Goal: Information Seeking & Learning: Check status

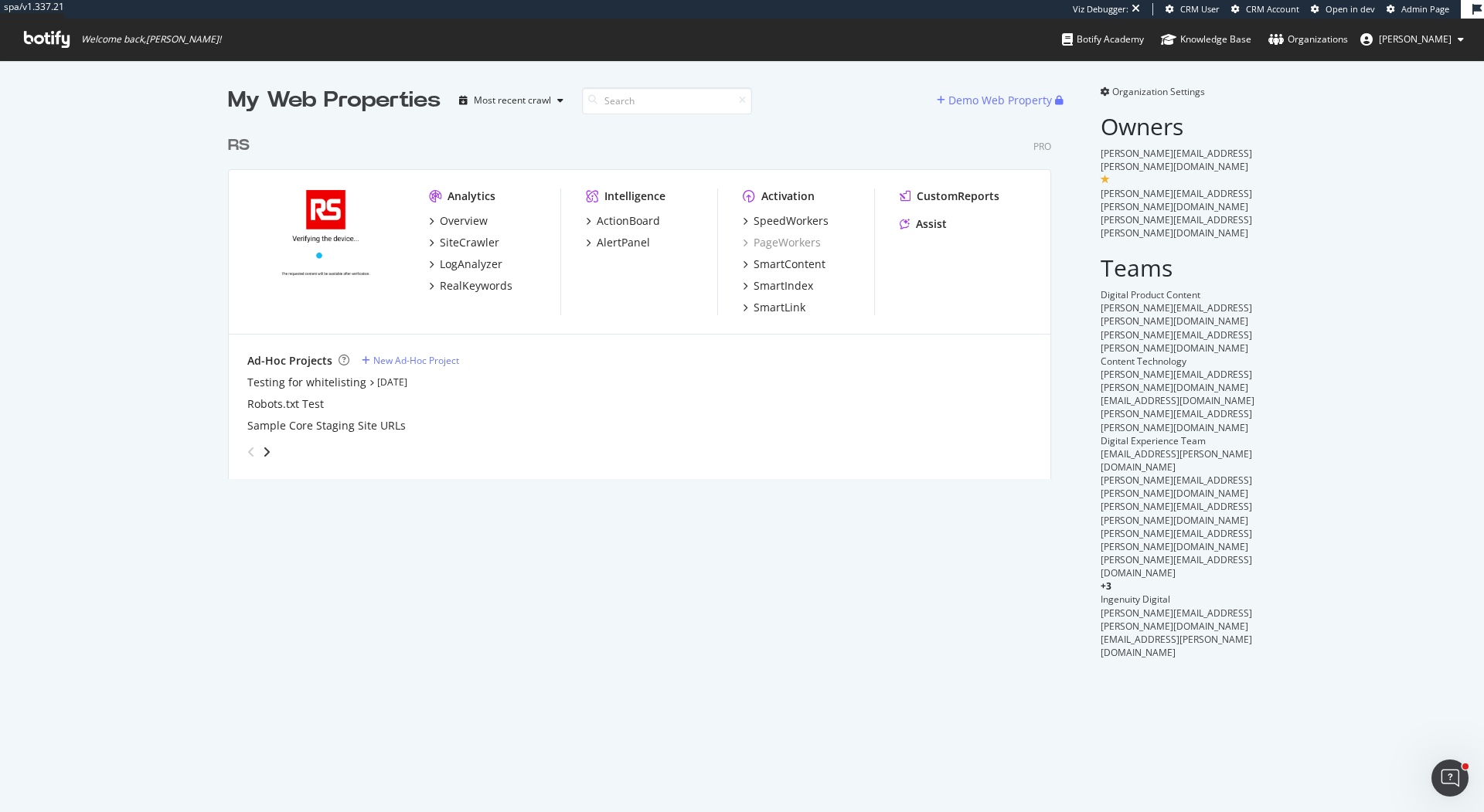
scroll to position [363, 835]
click at [783, 218] on div "SpeedWorkers" at bounding box center [791, 221] width 75 height 16
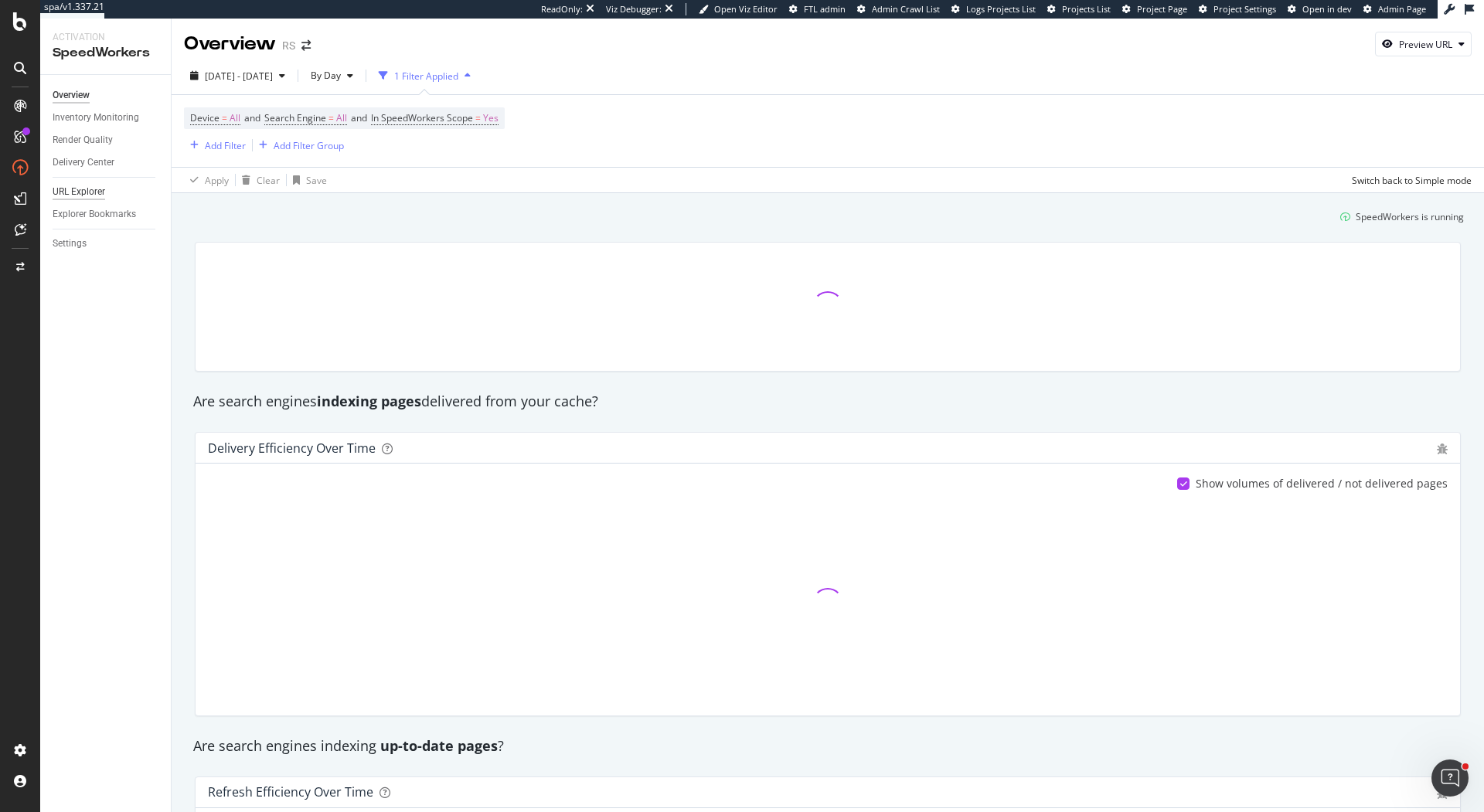
click at [96, 190] on div "URL Explorer" at bounding box center [78, 192] width 52 height 17
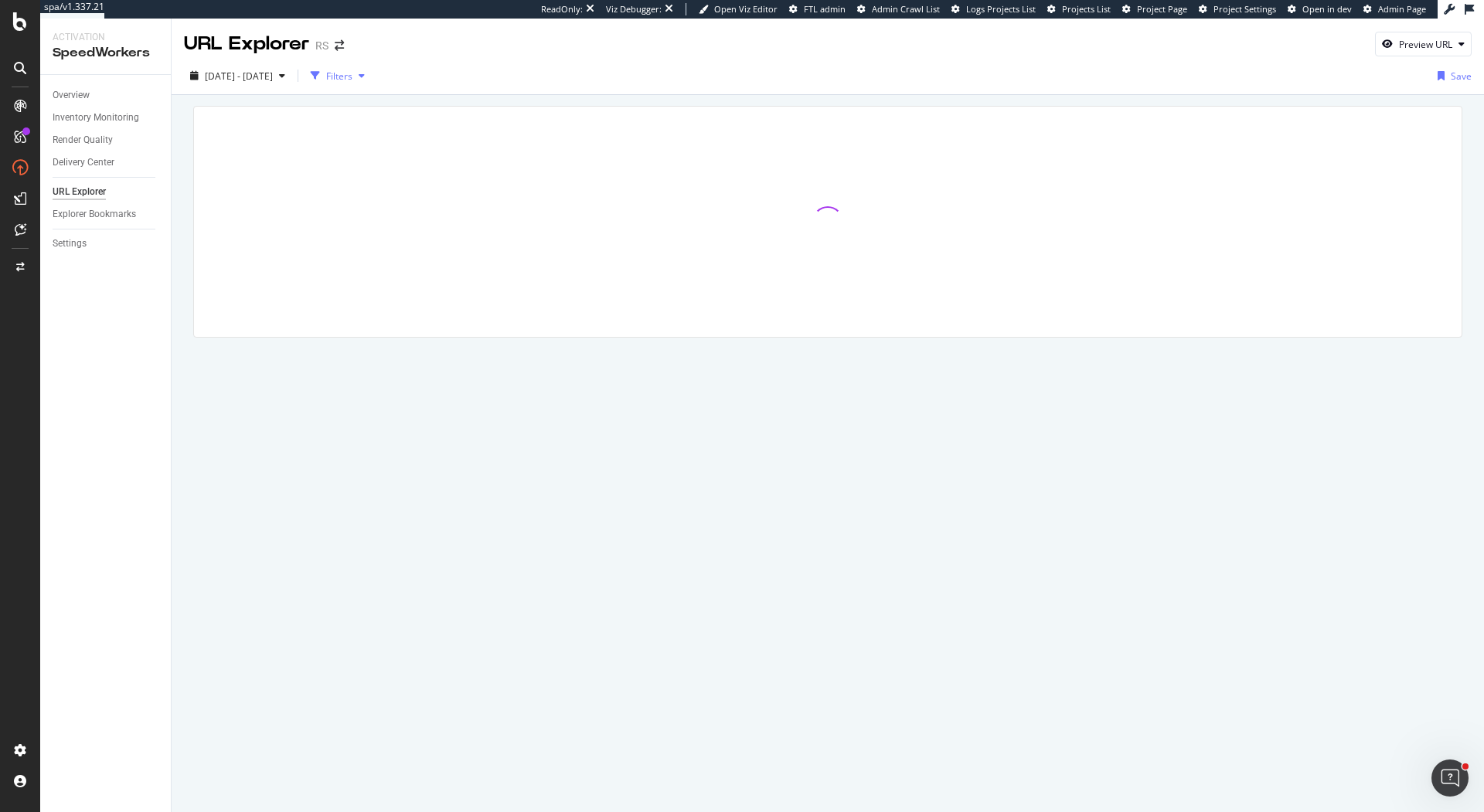
click at [353, 79] on div "Filters" at bounding box center [340, 76] width 26 height 13
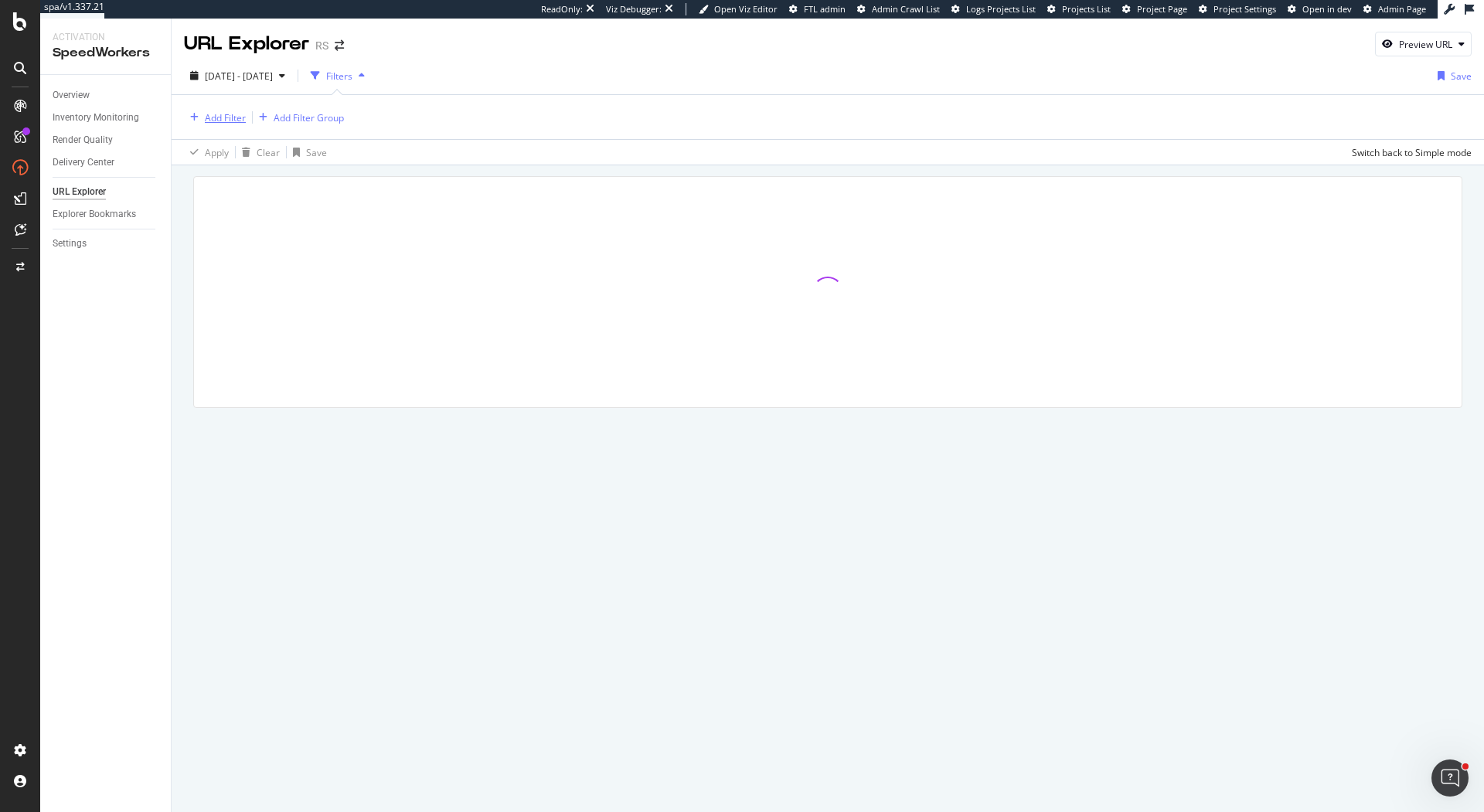
click at [220, 113] on div "Add Filter" at bounding box center [224, 118] width 41 height 13
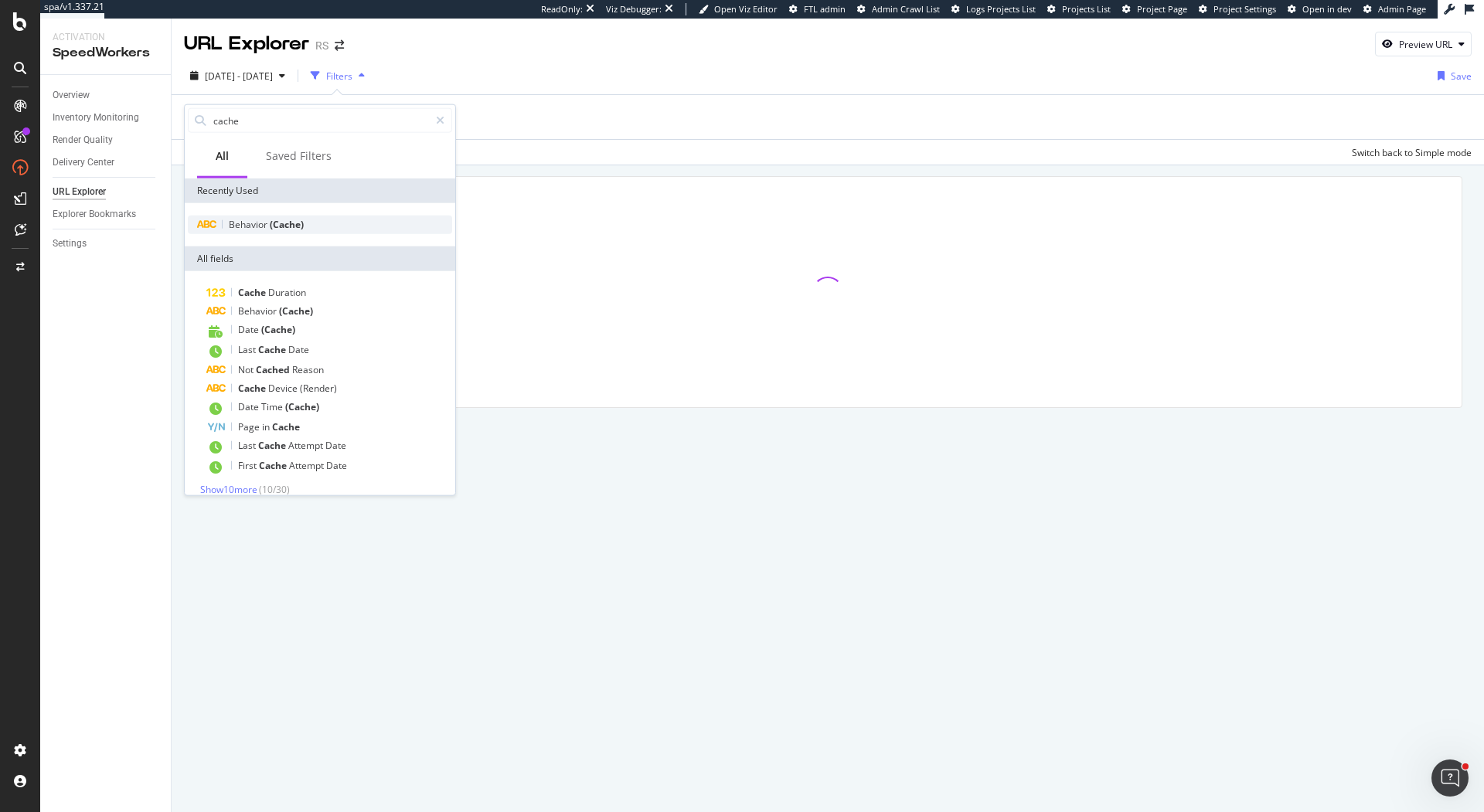
type input "cache"
click at [264, 214] on div "Behavior (Cache)" at bounding box center [320, 224] width 271 height 43
click at [263, 233] on div "Behavior (Cache)" at bounding box center [320, 224] width 264 height 18
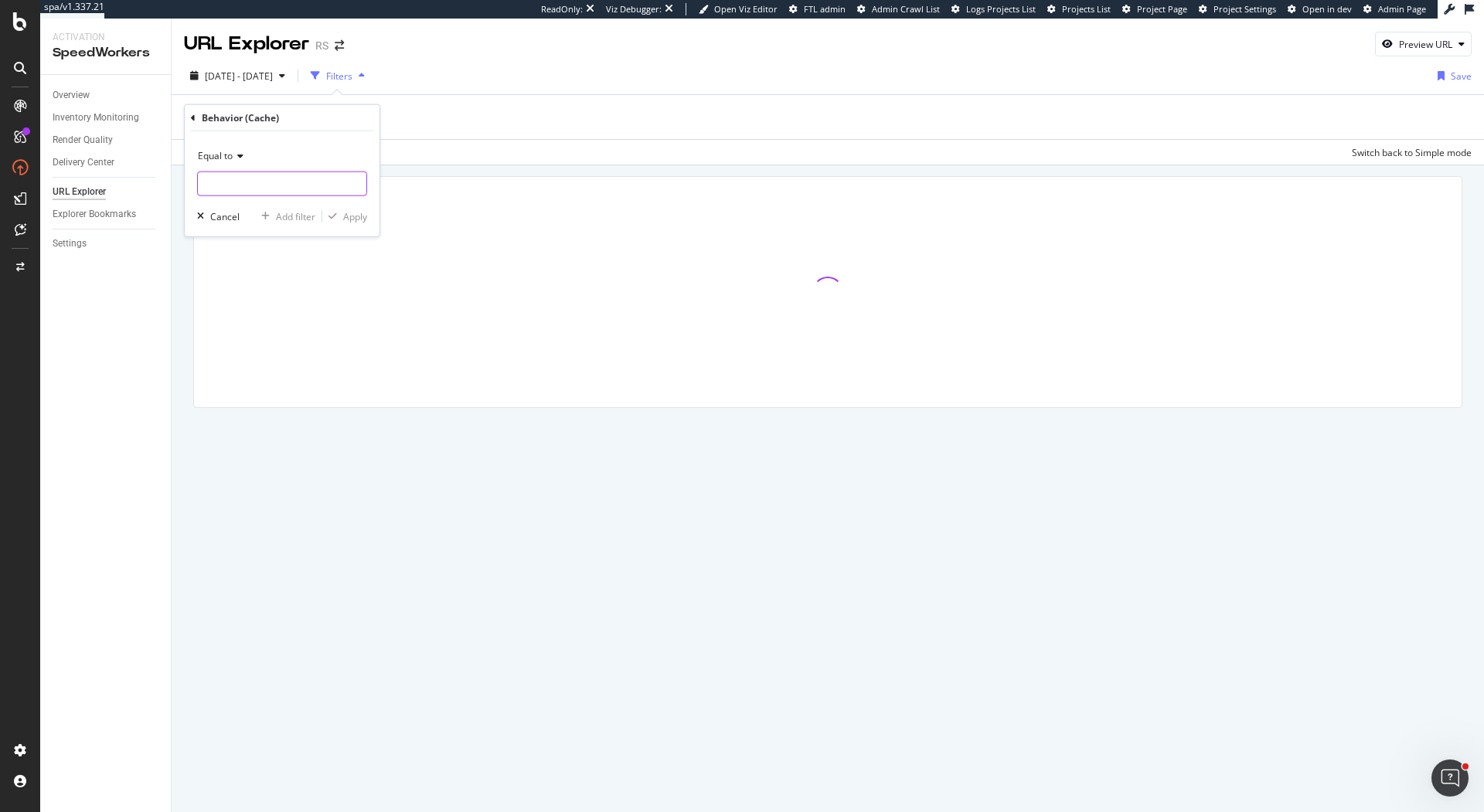
click at [237, 175] on input "text" at bounding box center [282, 184] width 168 height 25
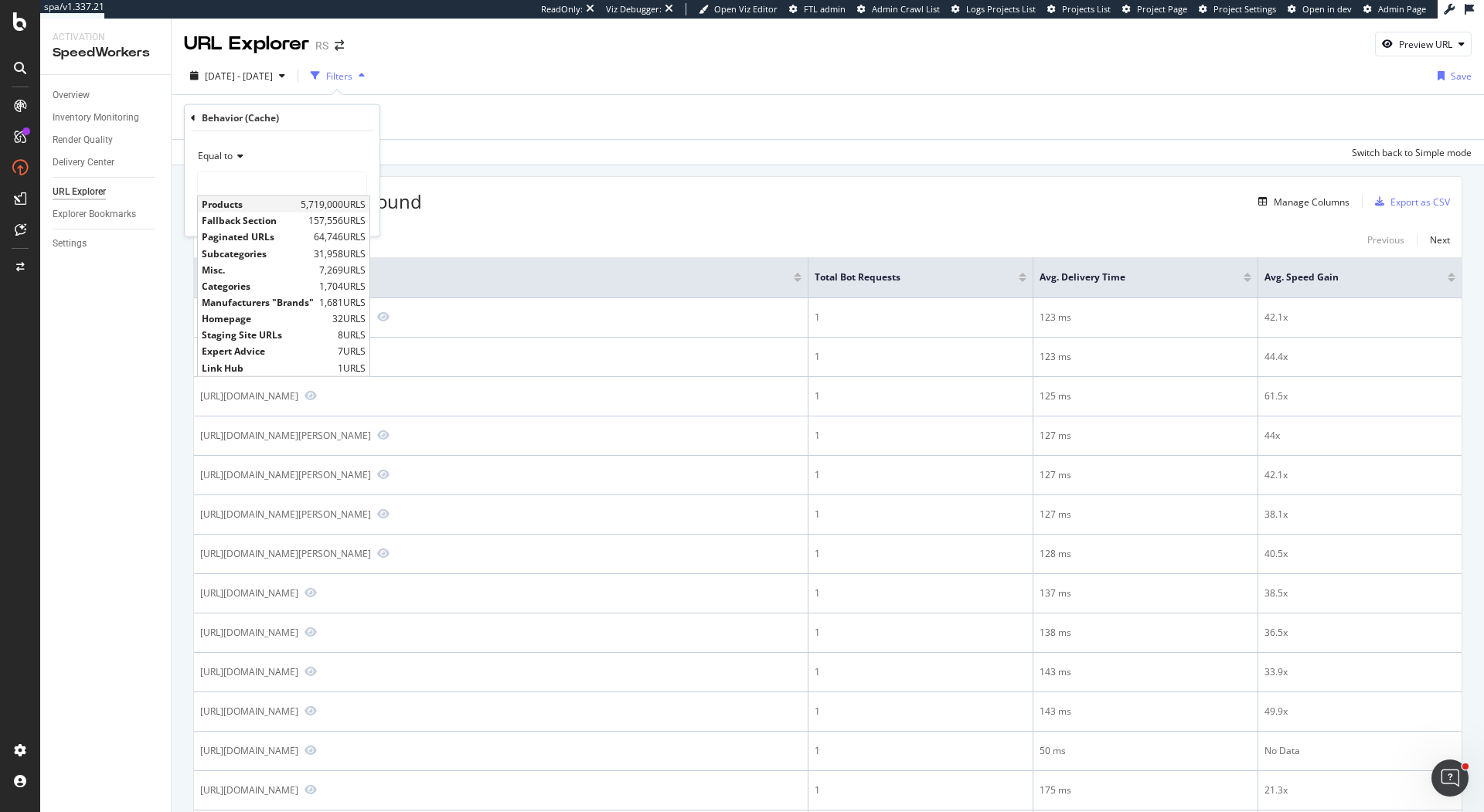
click at [262, 203] on span "Products" at bounding box center [249, 204] width 95 height 13
type input "Products"
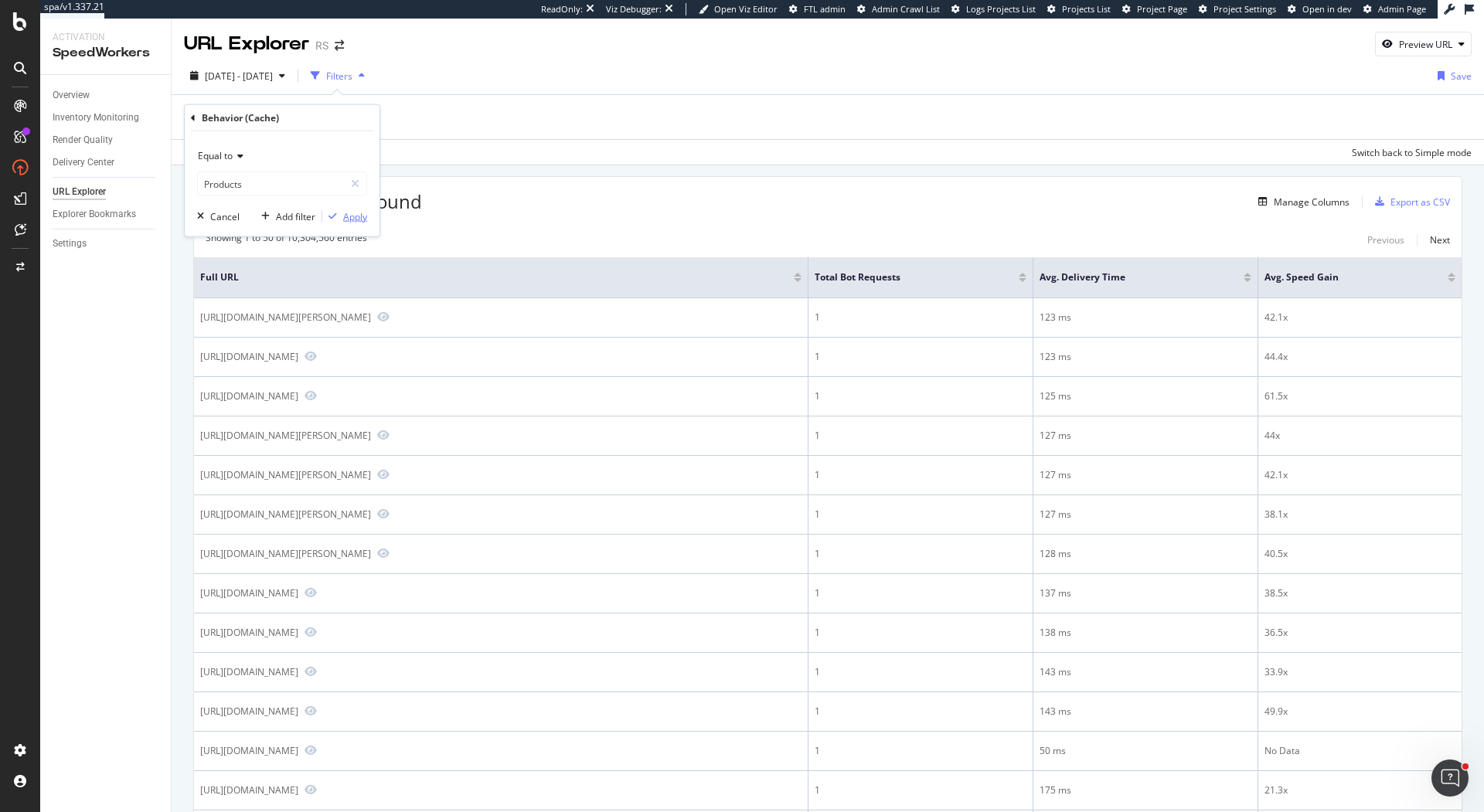
click at [346, 213] on div "Apply" at bounding box center [354, 216] width 24 height 13
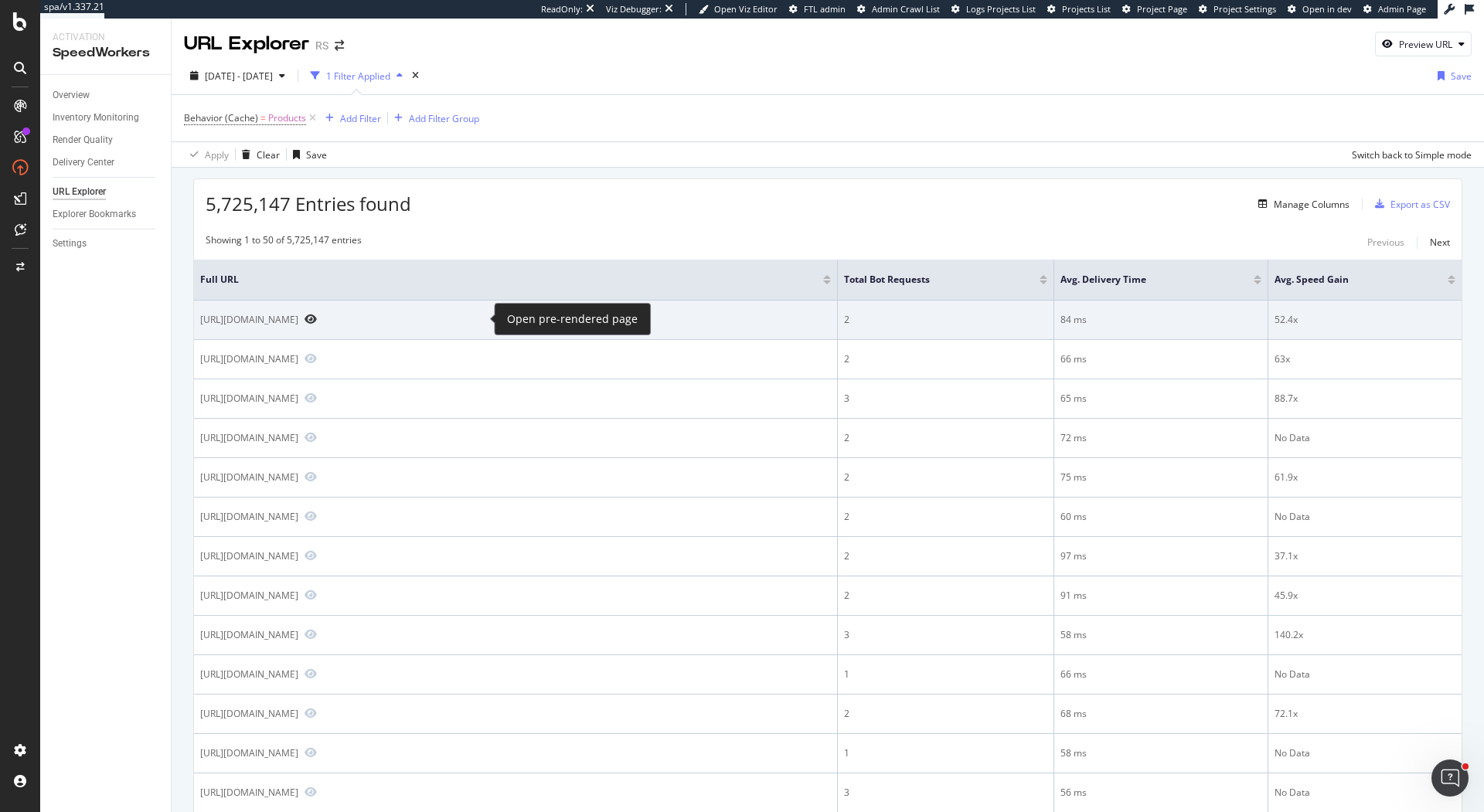
click at [317, 315] on icon "Preview https://us.rs-online.com/product/c-k/a20642mncgk/75772268/" at bounding box center [311, 319] width 12 height 11
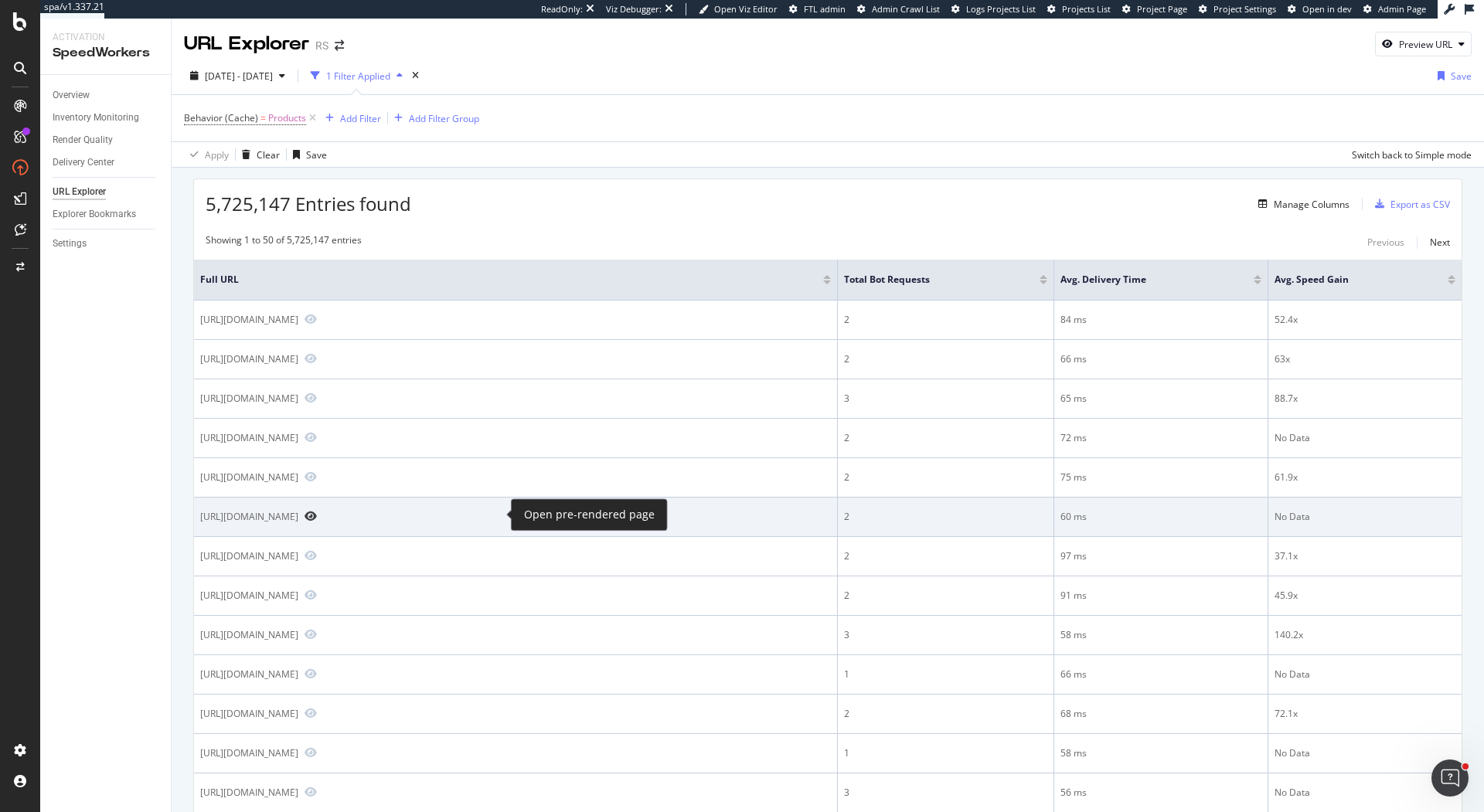
click at [317, 514] on icon "Preview https://us.rs-online.com/product/molex-llc/79109-9208/75127653/" at bounding box center [311, 516] width 12 height 11
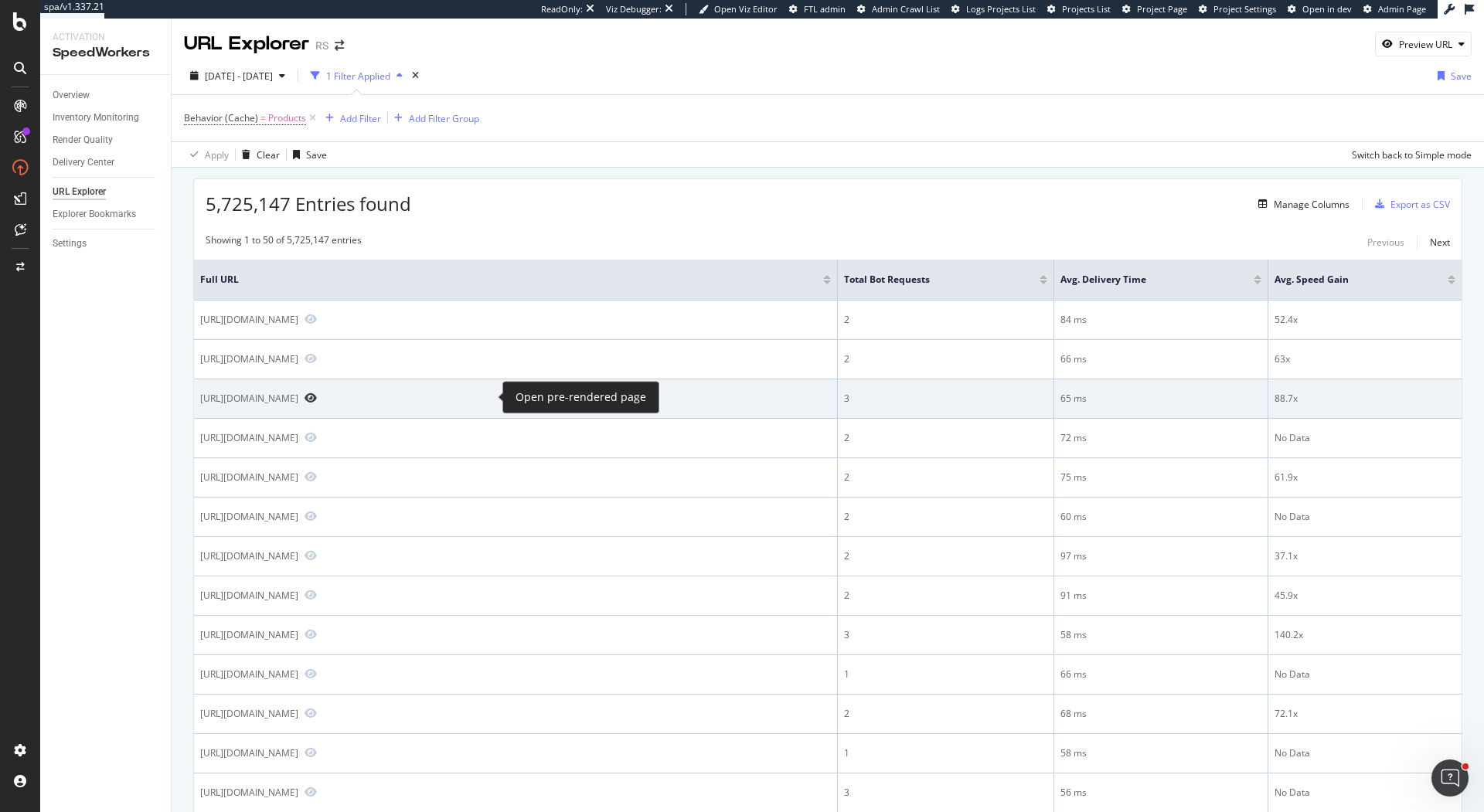
click at [317, 394] on icon "Preview https://us.rs-online.com/product/littelfuse/mac12sng/75737487/" at bounding box center [311, 397] width 12 height 11
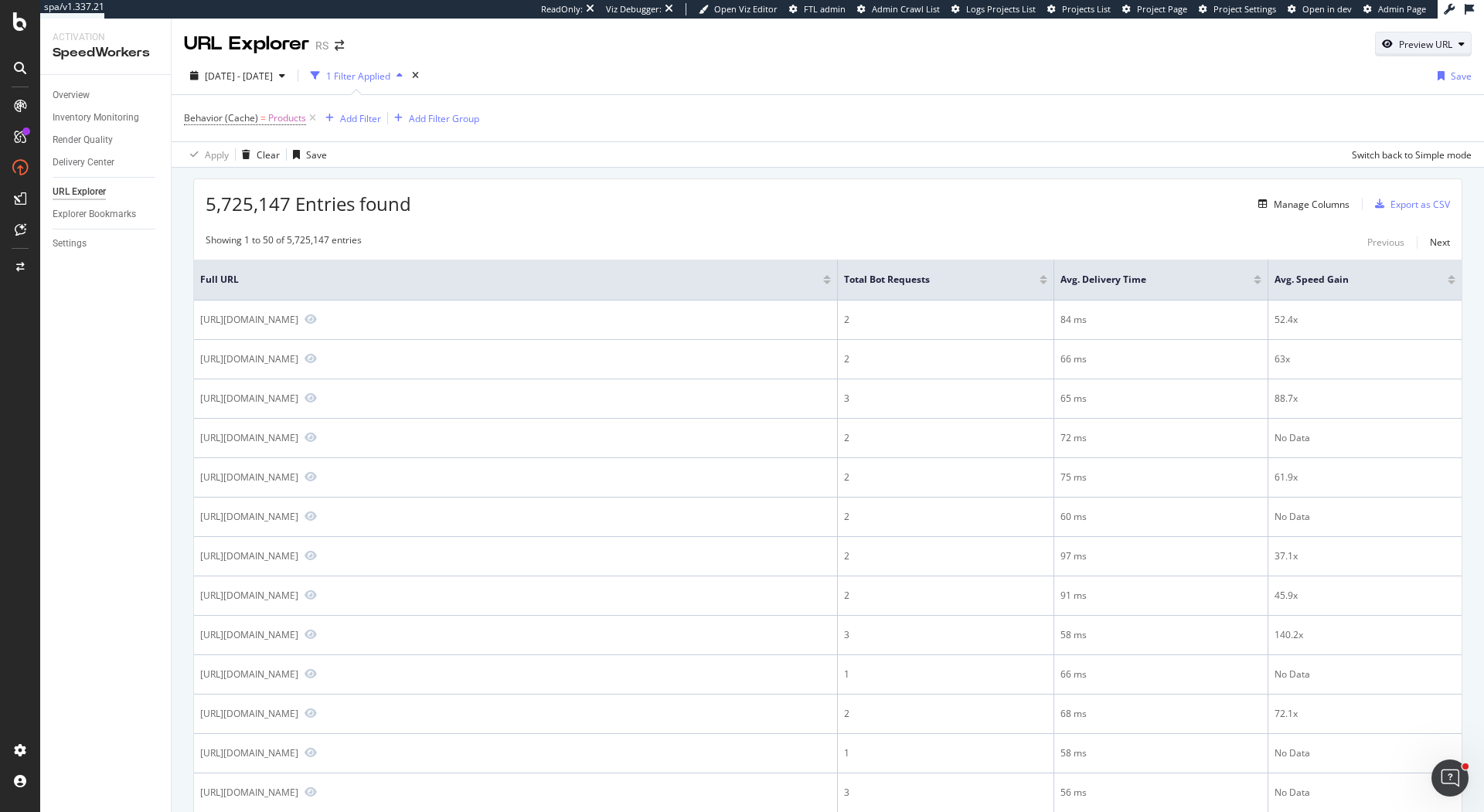
click at [1415, 43] on div "Preview URL" at bounding box center [1425, 45] width 53 height 13
click at [1347, 115] on input "url" at bounding box center [1375, 116] width 168 height 27
paste input "https://us.rs-online.com/product/te-connectivity/6609028-9/70185613/"
type input "https://us.rs-online.com/product/te-connectivity/6609028-9/70185613/"
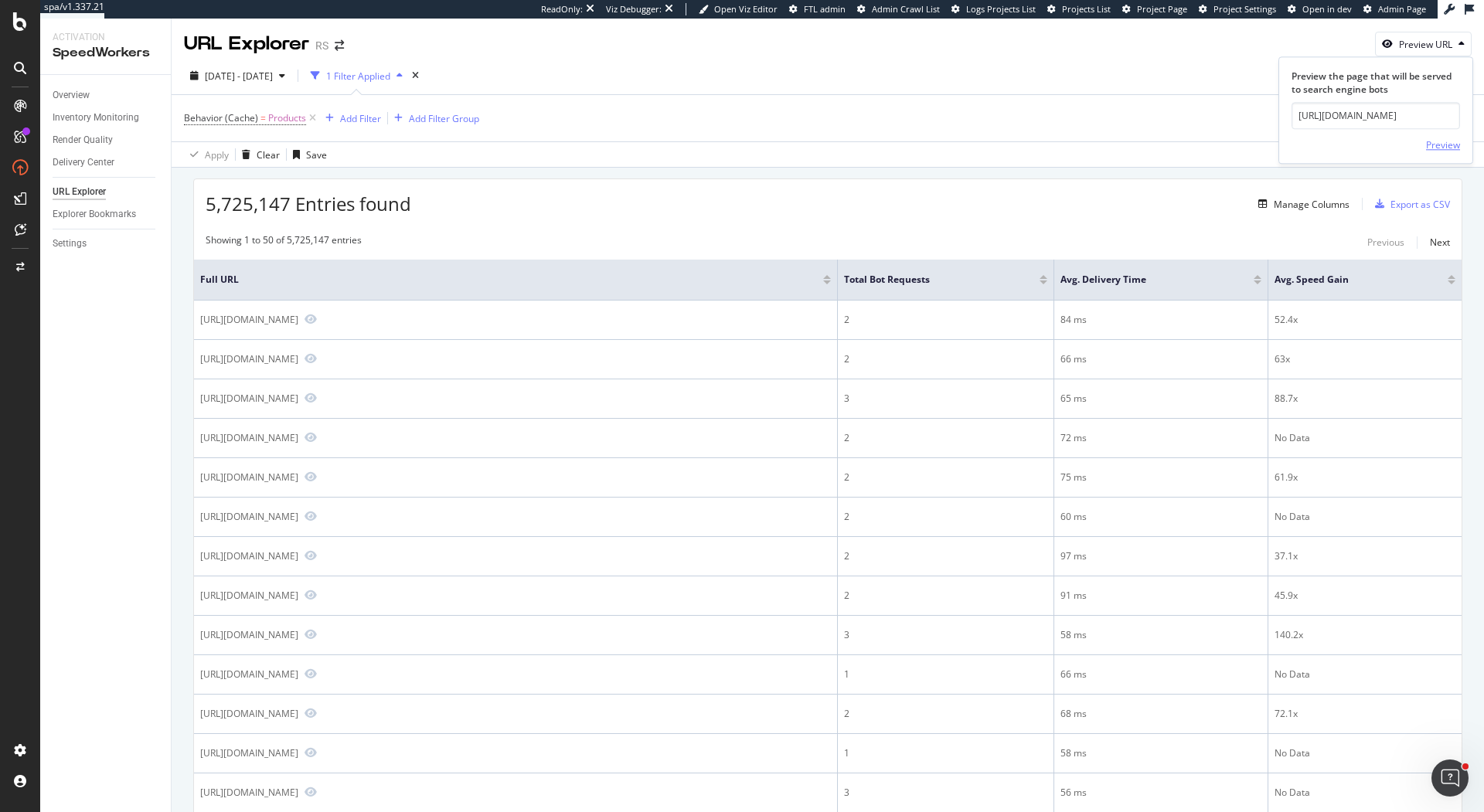
click at [1432, 144] on div "Preview" at bounding box center [1443, 145] width 34 height 13
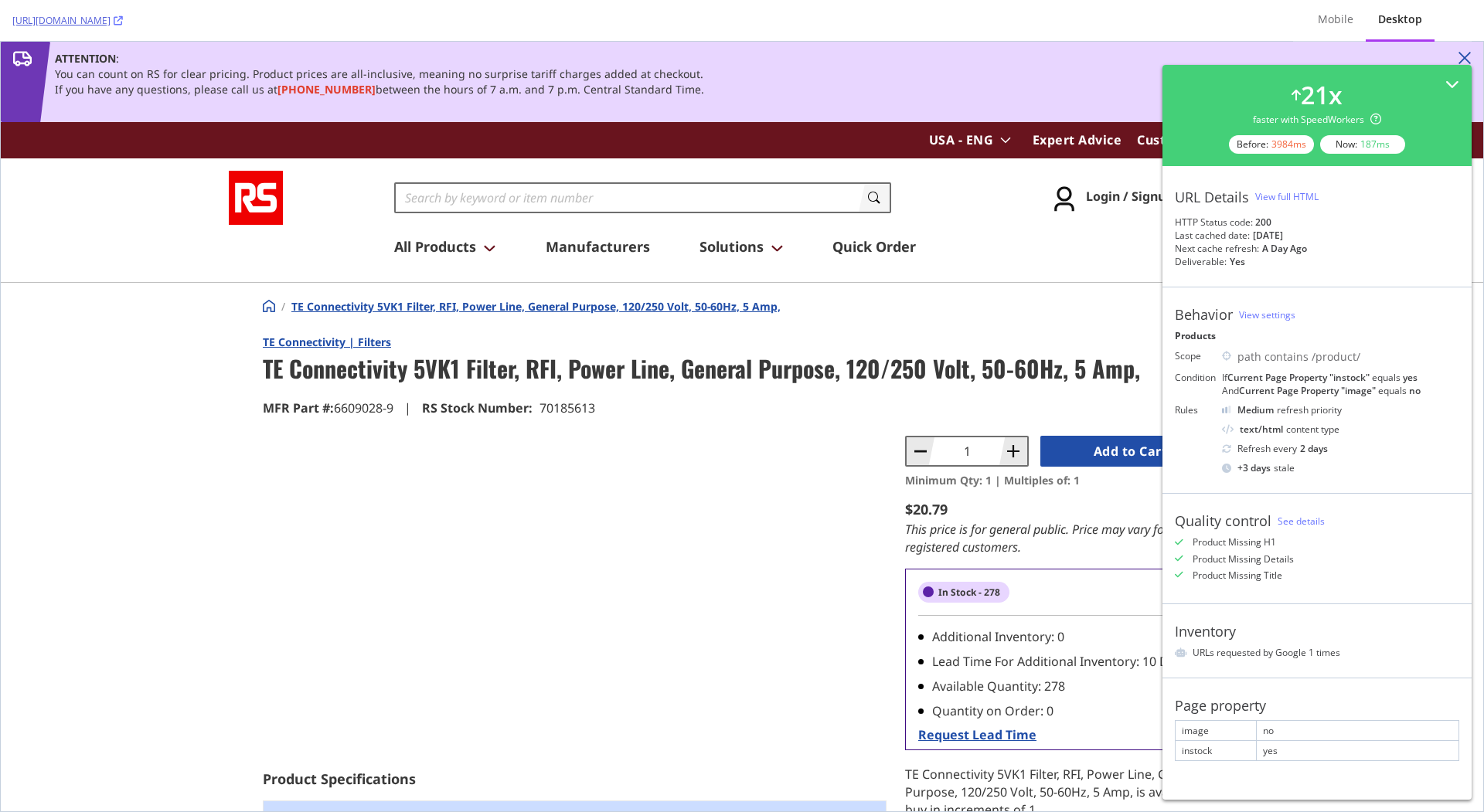
click at [123, 26] on link "https://us.rs-online.com/product/te-connectivity/6609028-9/70185613/" at bounding box center [67, 21] width 110 height 13
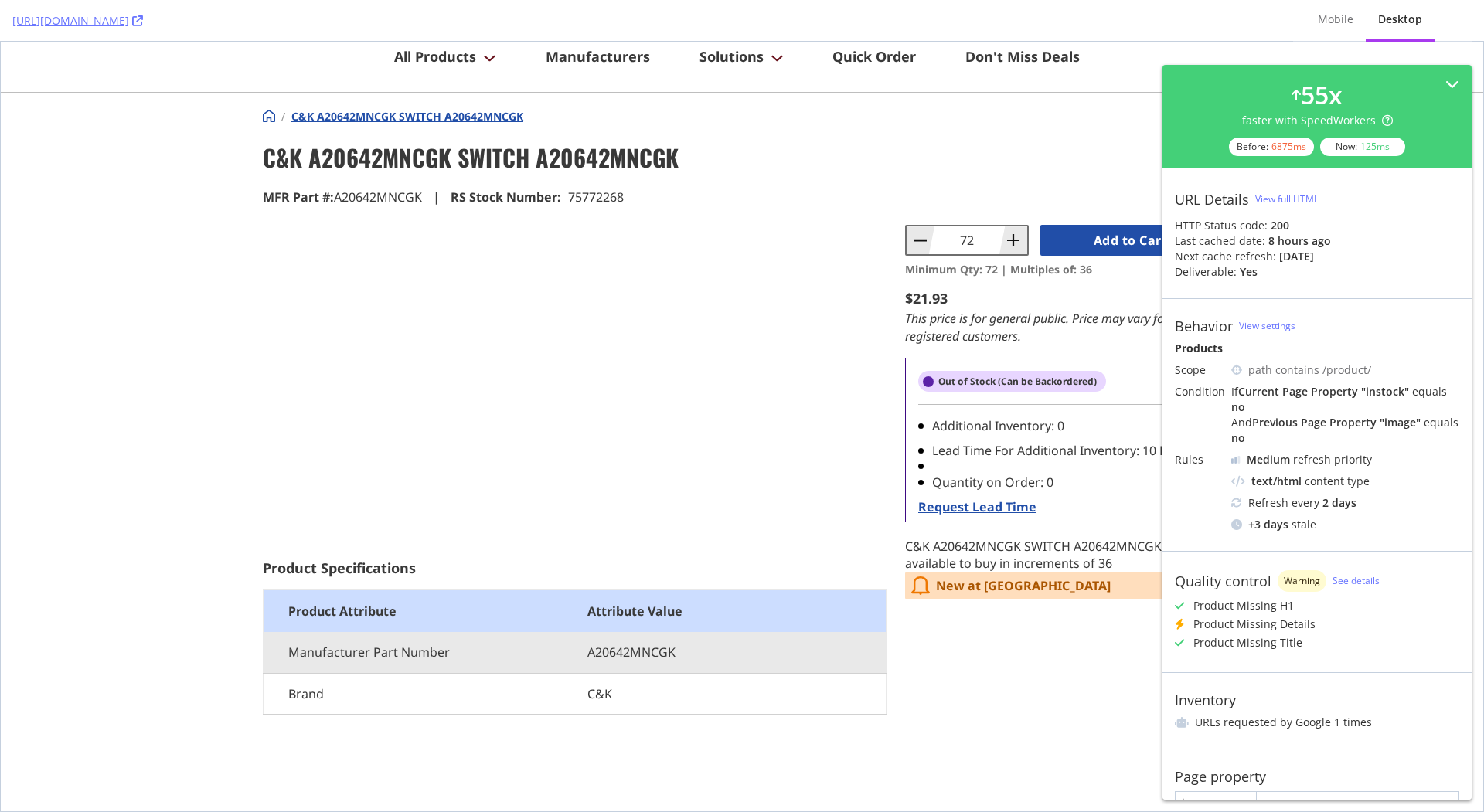
scroll to position [276, 0]
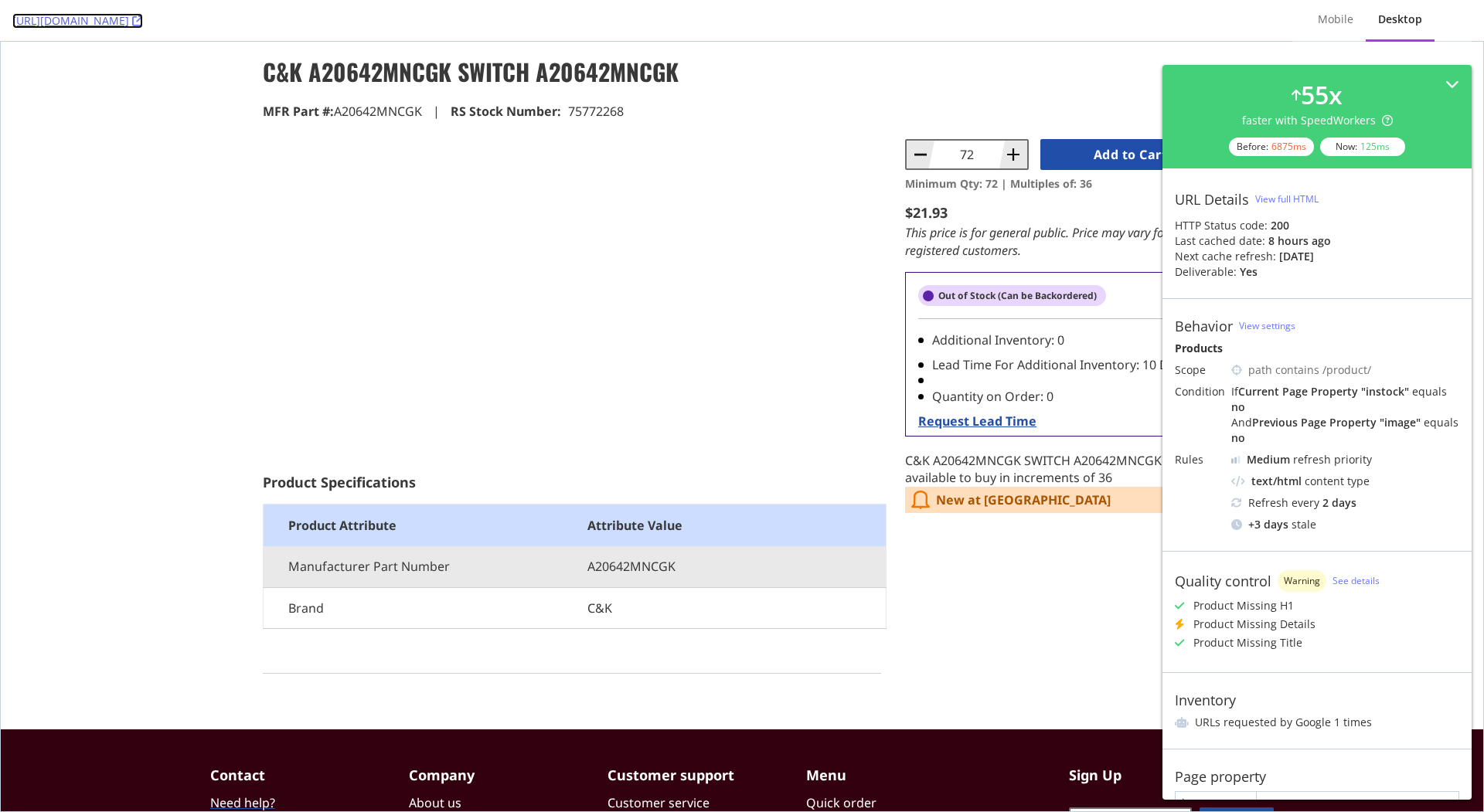
click at [143, 18] on icon at bounding box center [137, 21] width 11 height 11
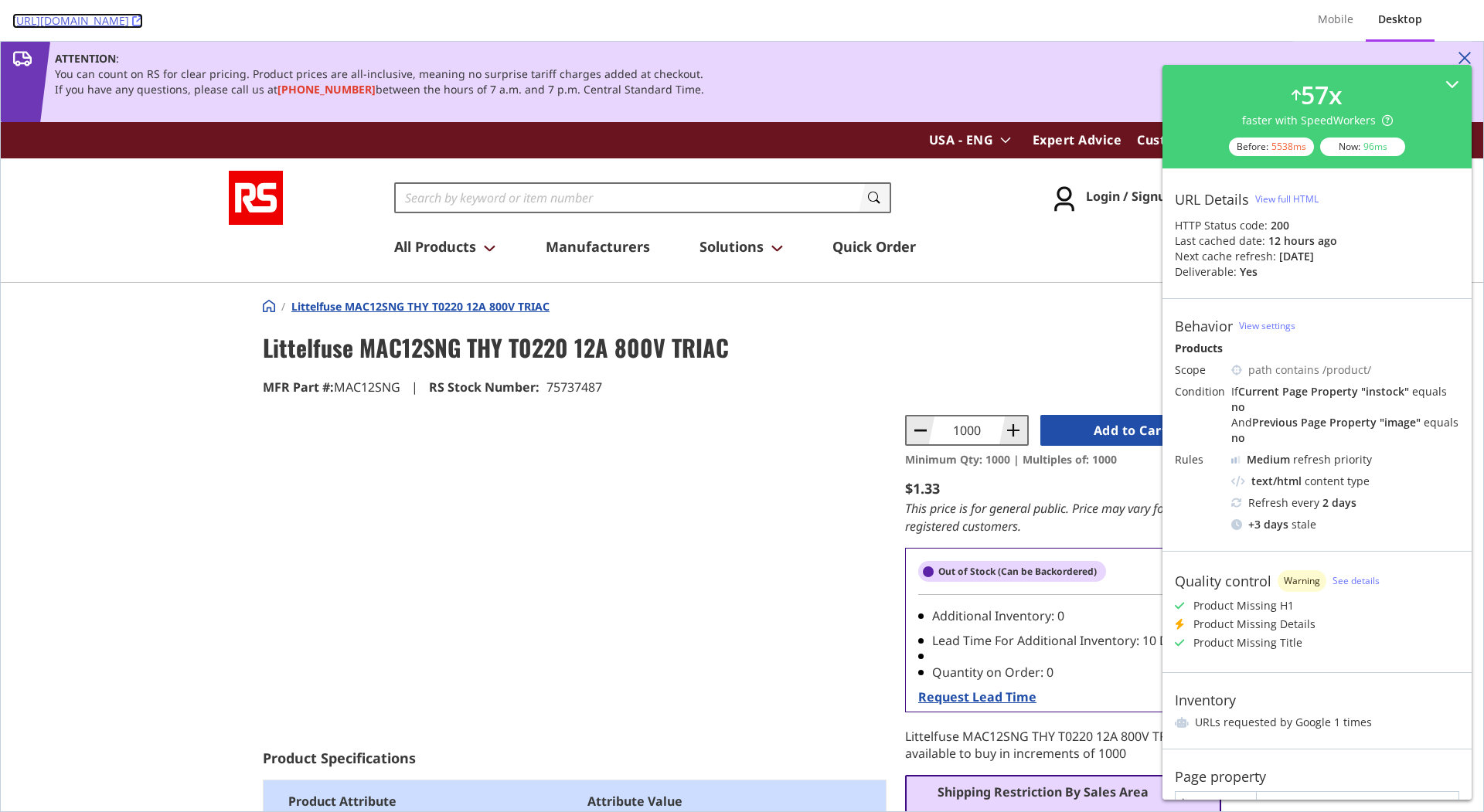
click at [143, 18] on icon at bounding box center [137, 21] width 11 height 11
click at [143, 22] on icon at bounding box center [137, 21] width 11 height 11
